Goal: Entertainment & Leisure: Consume media (video, audio)

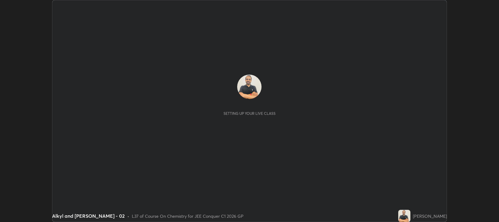
scroll to position [222, 499]
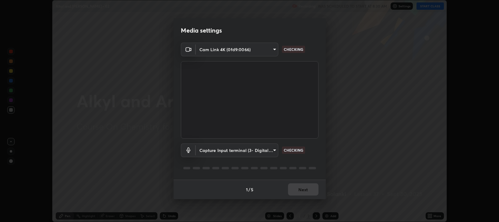
type input "97e3cd23c76f91fb91915eb68de44adfa811e639bdc8ba886a3eb3756a765973"
type input "46d0712f5550072ffe3b30028c4699a0dd4a8d74d11829b068229e9147ce7368"
click at [298, 192] on button "Next" at bounding box center [303, 189] width 30 height 12
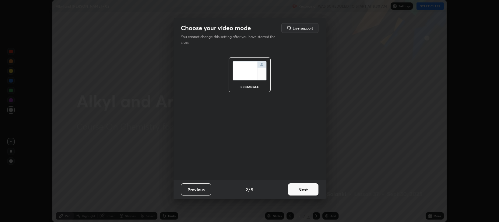
click at [301, 192] on button "Next" at bounding box center [303, 189] width 30 height 12
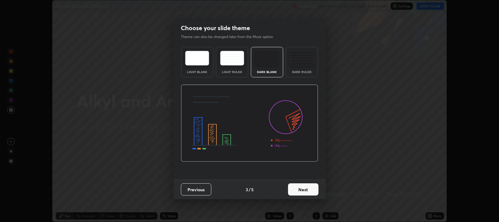
click at [301, 62] on img at bounding box center [302, 58] width 24 height 15
click at [305, 191] on button "Next" at bounding box center [303, 189] width 30 height 12
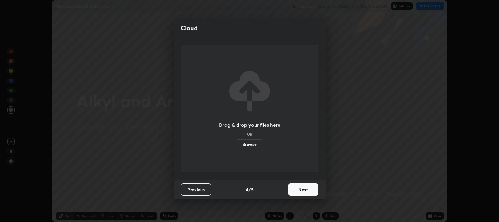
click at [304, 190] on button "Next" at bounding box center [303, 189] width 30 height 12
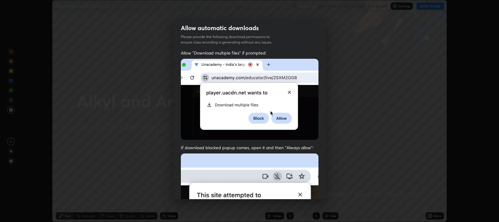
click at [301, 192] on img at bounding box center [250, 219] width 138 height 133
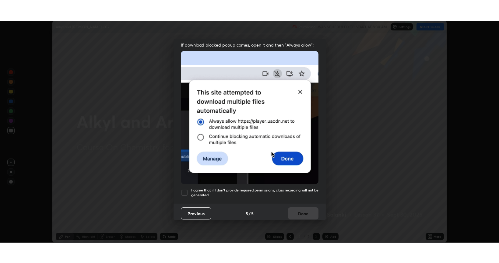
scroll to position [123, 0]
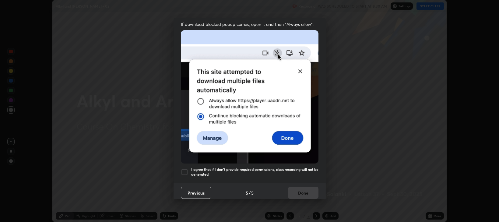
click at [186, 170] on div at bounding box center [184, 171] width 7 height 7
click at [296, 189] on button "Done" at bounding box center [303, 193] width 30 height 12
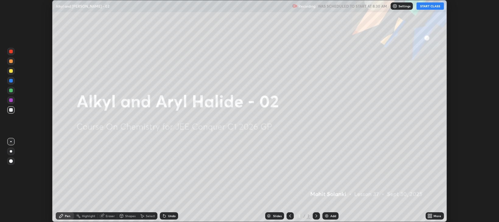
click at [325, 216] on img at bounding box center [326, 215] width 5 height 5
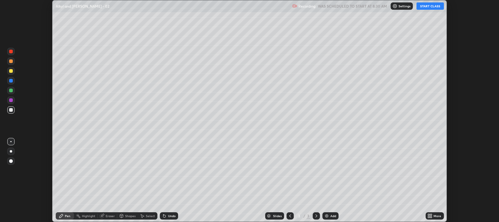
click at [429, 217] on icon at bounding box center [429, 217] width 2 height 2
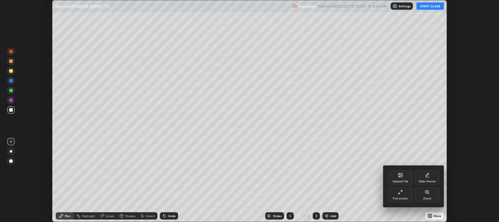
click at [405, 196] on div "Full screen" at bounding box center [400, 195] width 24 height 15
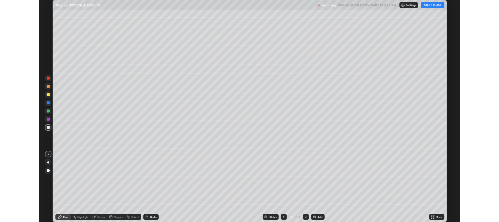
scroll to position [263, 499]
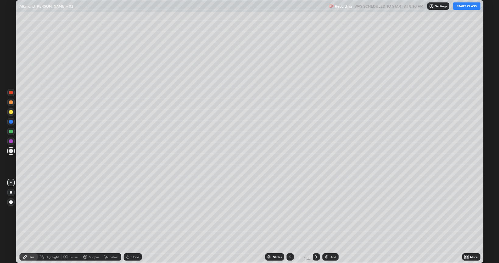
click at [462, 9] on button "START CLASS" at bounding box center [466, 5] width 27 height 7
click at [12, 133] on div at bounding box center [10, 131] width 7 height 7
click at [12, 152] on div at bounding box center [11, 151] width 4 height 4
click at [12, 151] on div at bounding box center [11, 151] width 4 height 4
click at [11, 134] on div at bounding box center [10, 131] width 7 height 7
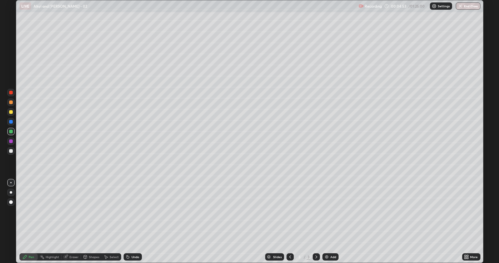
click at [76, 222] on div "Eraser" at bounding box center [73, 256] width 9 height 3
click at [34, 222] on div "Pen" at bounding box center [31, 256] width 5 height 3
click at [10, 152] on div at bounding box center [11, 151] width 4 height 4
click at [326, 222] on div "Add" at bounding box center [330, 256] width 16 height 7
click at [12, 142] on div at bounding box center [11, 141] width 4 height 4
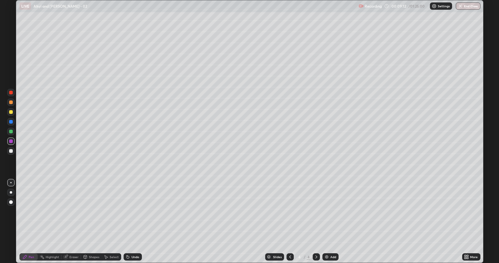
click at [14, 151] on div at bounding box center [10, 150] width 7 height 7
click at [135, 222] on div "Undo" at bounding box center [136, 256] width 8 height 3
click at [135, 222] on div "Undo" at bounding box center [133, 256] width 18 height 7
click at [12, 112] on div at bounding box center [11, 112] width 4 height 4
click at [324, 222] on img at bounding box center [326, 257] width 5 height 5
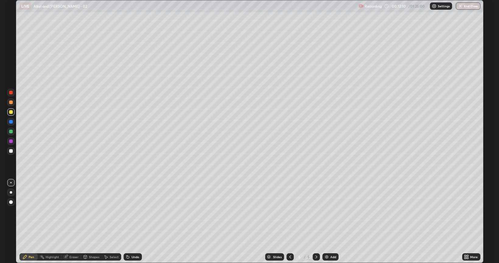
click at [11, 151] on div at bounding box center [11, 151] width 4 height 4
click at [11, 112] on div at bounding box center [11, 112] width 4 height 4
click at [12, 132] on div at bounding box center [11, 132] width 4 height 4
click at [10, 152] on div at bounding box center [11, 151] width 4 height 4
click at [11, 114] on div at bounding box center [10, 111] width 7 height 7
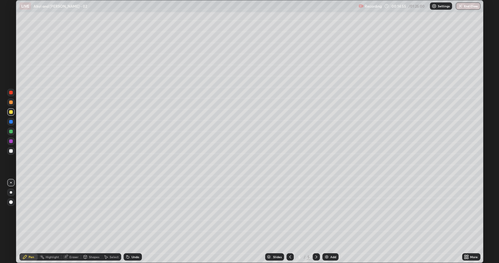
click at [11, 152] on div at bounding box center [11, 151] width 4 height 4
click at [12, 111] on div at bounding box center [11, 112] width 4 height 4
click at [132, 222] on div "Undo" at bounding box center [136, 256] width 8 height 3
click at [325, 222] on img at bounding box center [326, 257] width 5 height 5
click at [12, 152] on div at bounding box center [11, 151] width 4 height 4
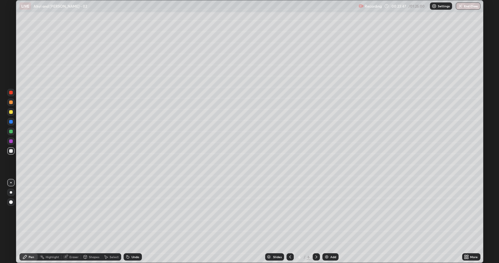
click at [11, 132] on div at bounding box center [11, 132] width 4 height 4
click at [133, 222] on div "Undo" at bounding box center [136, 256] width 8 height 3
click at [136, 222] on div "Undo" at bounding box center [136, 256] width 8 height 3
click at [135, 222] on div "Undo" at bounding box center [133, 256] width 18 height 7
click at [134, 222] on div "Undo" at bounding box center [133, 256] width 18 height 7
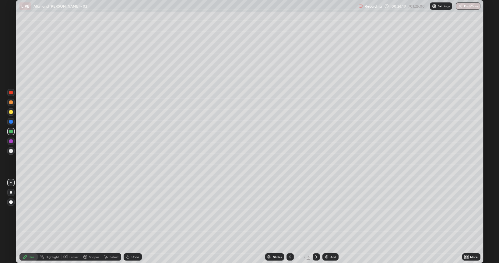
click at [325, 222] on img at bounding box center [326, 257] width 5 height 5
click at [11, 151] on div at bounding box center [11, 151] width 4 height 4
click at [132, 222] on div "Undo" at bounding box center [136, 256] width 8 height 3
click at [11, 112] on div at bounding box center [11, 112] width 4 height 4
click at [11, 151] on div at bounding box center [11, 151] width 4 height 4
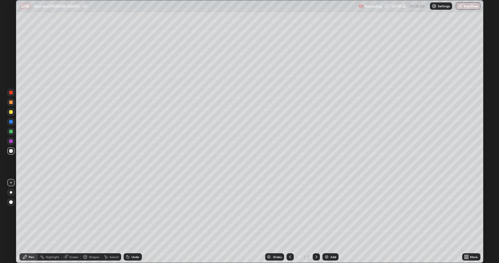
click at [11, 115] on div at bounding box center [10, 111] width 7 height 7
click at [11, 135] on div at bounding box center [10, 131] width 7 height 7
click at [364, 222] on div "Slides 7 / 7 Add" at bounding box center [302, 257] width 320 height 12
click at [368, 222] on div "Slides 7 / 7 Add" at bounding box center [302, 257] width 320 height 12
click at [11, 151] on div at bounding box center [11, 151] width 4 height 4
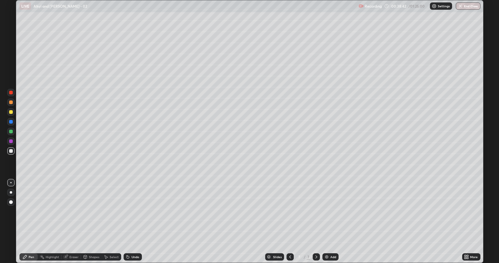
click at [317, 222] on icon at bounding box center [316, 257] width 5 height 5
click at [326, 222] on img at bounding box center [326, 257] width 5 height 5
click at [11, 112] on div at bounding box center [11, 112] width 4 height 4
click at [132, 222] on div "Undo" at bounding box center [136, 256] width 8 height 3
click at [326, 222] on div "Add" at bounding box center [330, 256] width 16 height 7
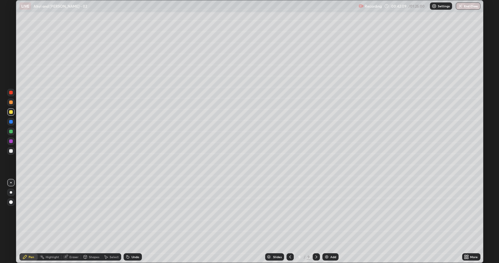
click at [12, 151] on div at bounding box center [11, 151] width 4 height 4
click at [12, 114] on div at bounding box center [10, 111] width 7 height 7
click at [10, 151] on div at bounding box center [11, 151] width 4 height 4
click at [12, 133] on div at bounding box center [11, 132] width 4 height 4
click at [329, 222] on img at bounding box center [326, 257] width 5 height 5
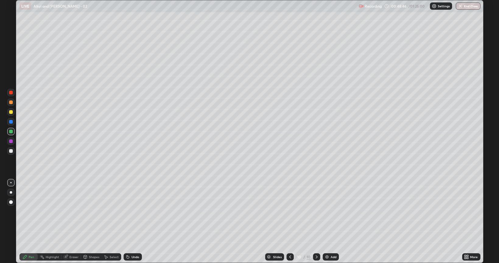
click at [12, 114] on div at bounding box center [10, 111] width 7 height 7
click at [9, 150] on div at bounding box center [10, 150] width 7 height 7
click at [130, 222] on div "Undo" at bounding box center [133, 256] width 18 height 7
click at [132, 222] on div "Undo" at bounding box center [136, 256] width 8 height 3
click at [127, 222] on icon at bounding box center [128, 257] width 2 height 2
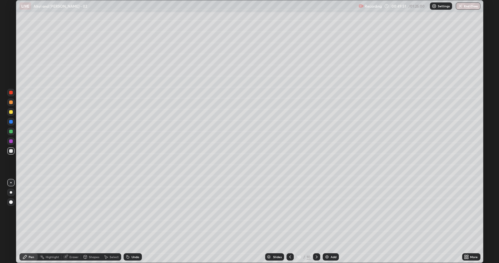
click at [11, 144] on div at bounding box center [10, 141] width 7 height 7
click at [12, 153] on div at bounding box center [10, 150] width 7 height 7
click at [12, 133] on div at bounding box center [10, 131] width 7 height 7
click at [12, 153] on div at bounding box center [11, 151] width 4 height 4
click at [326, 222] on img at bounding box center [327, 257] width 5 height 5
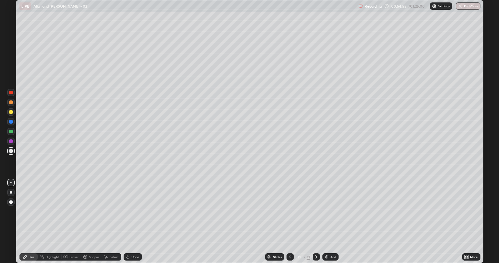
click at [11, 113] on div at bounding box center [11, 112] width 4 height 4
click at [11, 152] on div at bounding box center [11, 151] width 4 height 4
click at [11, 132] on div at bounding box center [11, 132] width 4 height 4
click at [135, 222] on div "Undo" at bounding box center [133, 256] width 18 height 7
click at [327, 222] on img at bounding box center [326, 257] width 5 height 5
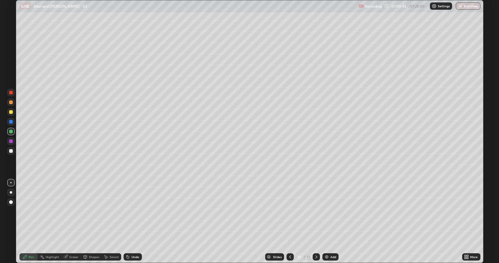
click at [10, 114] on div at bounding box center [10, 111] width 7 height 7
click at [134, 222] on div "Undo" at bounding box center [136, 256] width 8 height 3
click at [327, 222] on img at bounding box center [326, 257] width 5 height 5
click at [12, 152] on div at bounding box center [11, 151] width 4 height 4
click at [11, 115] on div at bounding box center [10, 111] width 7 height 7
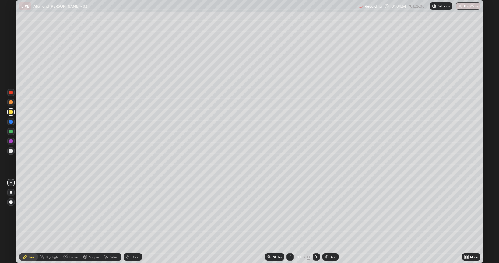
click at [10, 150] on div at bounding box center [11, 151] width 4 height 4
click at [12, 133] on div at bounding box center [11, 132] width 4 height 4
click at [9, 151] on div at bounding box center [11, 151] width 4 height 4
click at [325, 222] on img at bounding box center [326, 257] width 5 height 5
click at [12, 115] on div at bounding box center [10, 111] width 7 height 7
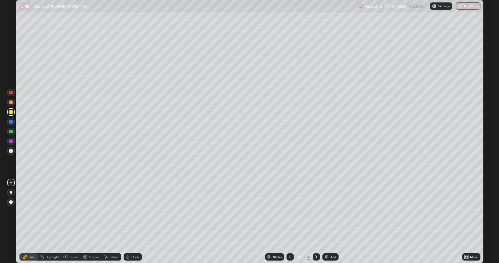
click at [130, 222] on div "Undo" at bounding box center [133, 256] width 18 height 7
click at [132, 222] on div "Undo" at bounding box center [136, 256] width 8 height 3
click at [131, 222] on div "Undo" at bounding box center [133, 256] width 18 height 7
click at [12, 153] on div at bounding box center [10, 150] width 7 height 7
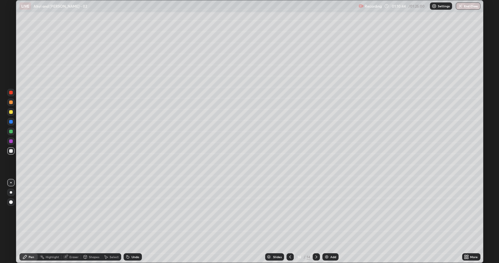
click at [10, 152] on div at bounding box center [11, 151] width 4 height 4
click at [13, 133] on div at bounding box center [10, 131] width 7 height 7
click at [11, 143] on div at bounding box center [11, 141] width 4 height 4
click at [11, 152] on div at bounding box center [11, 151] width 4 height 4
click at [11, 143] on div at bounding box center [11, 141] width 4 height 4
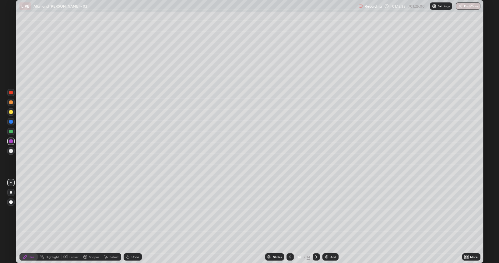
click at [12, 132] on div at bounding box center [11, 132] width 4 height 4
click at [11, 142] on div at bounding box center [11, 141] width 4 height 4
click at [9, 134] on div at bounding box center [10, 131] width 7 height 7
click at [11, 114] on div at bounding box center [10, 111] width 7 height 7
click at [10, 132] on div at bounding box center [11, 132] width 4 height 4
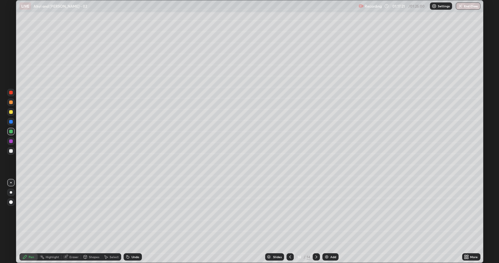
click at [11, 142] on div at bounding box center [11, 141] width 4 height 4
click at [314, 222] on icon at bounding box center [316, 257] width 5 height 5
click at [326, 222] on img at bounding box center [326, 257] width 5 height 5
click at [12, 153] on div at bounding box center [10, 150] width 7 height 7
click at [11, 132] on div at bounding box center [11, 132] width 4 height 4
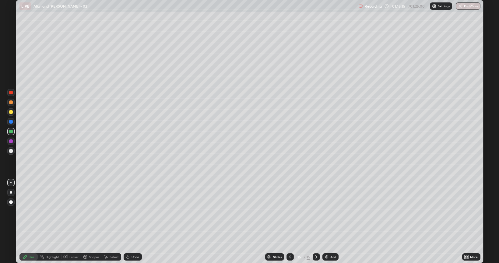
click at [11, 150] on div at bounding box center [11, 151] width 4 height 4
click at [14, 143] on div at bounding box center [10, 141] width 7 height 7
click at [11, 151] on div at bounding box center [11, 151] width 4 height 4
click at [11, 142] on div at bounding box center [11, 141] width 4 height 4
click at [72, 222] on div "Eraser" at bounding box center [73, 256] width 9 height 3
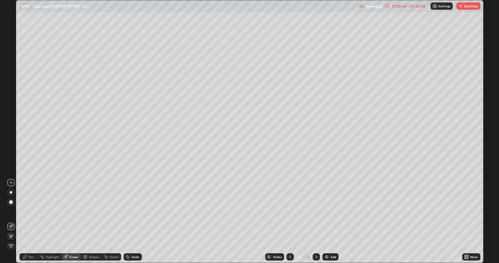
click at [32, 222] on div "Pen" at bounding box center [31, 256] width 5 height 3
click at [12, 151] on div at bounding box center [11, 151] width 4 height 4
click at [464, 7] on button "End Class" at bounding box center [468, 5] width 24 height 7
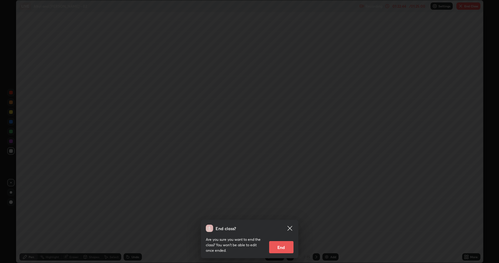
click at [287, 222] on button "End" at bounding box center [281, 247] width 24 height 12
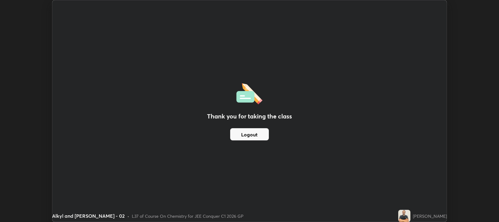
scroll to position [30227, 29950]
